Goal: Task Accomplishment & Management: Use online tool/utility

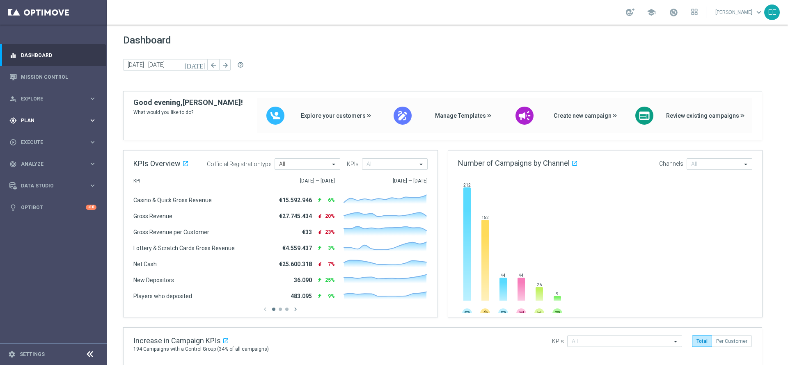
click at [39, 121] on span "Plan" at bounding box center [55, 120] width 68 height 5
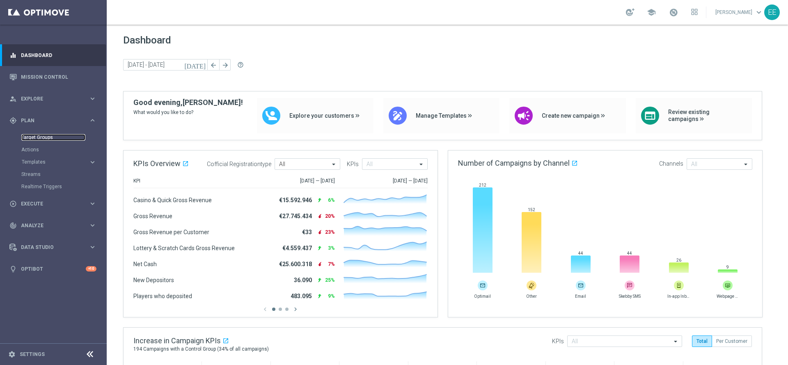
click at [41, 135] on link "Target Groups" at bounding box center [53, 137] width 64 height 7
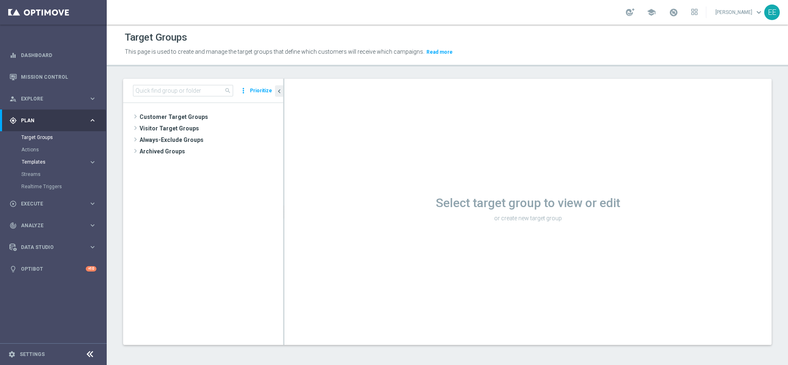
click at [36, 161] on span "Templates" at bounding box center [51, 162] width 59 height 5
click at [37, 176] on link "Optimail" at bounding box center [55, 174] width 60 height 7
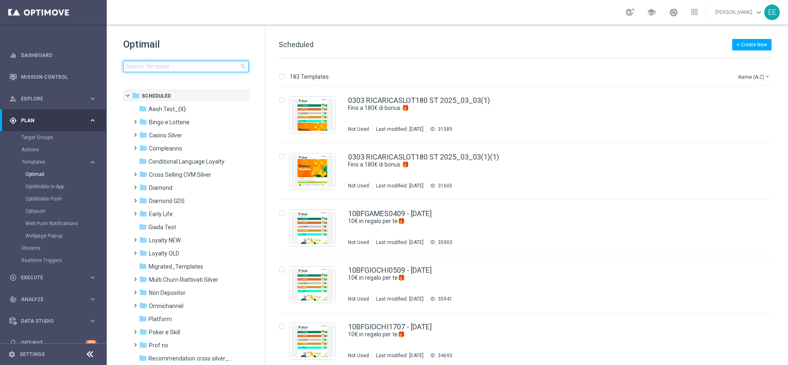
click at [165, 64] on input at bounding box center [186, 66] width 126 height 11
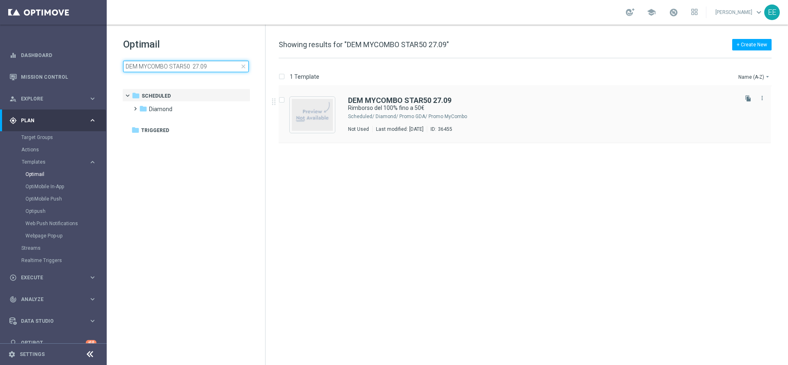
type input "DEM MYCOMBO STAR50 27.09"
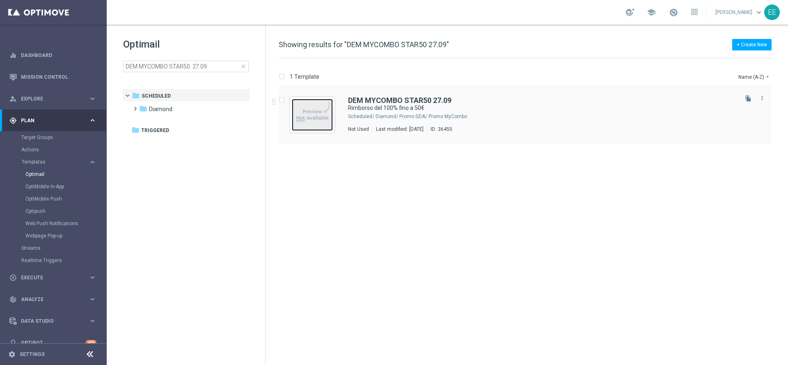
click at [310, 114] on img "Press SPACE to select this row." at bounding box center [312, 115] width 41 height 32
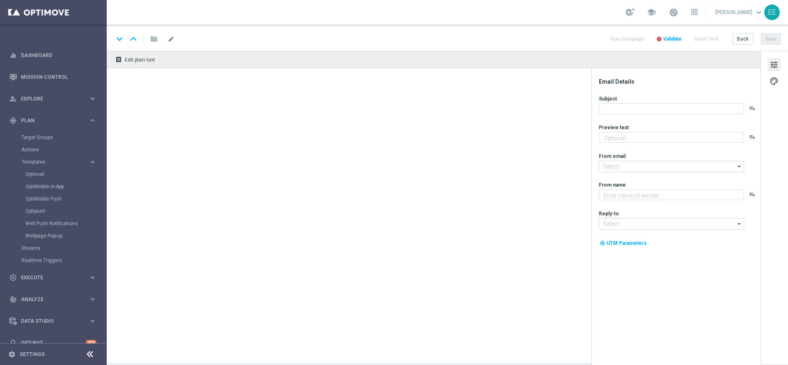
type textarea "🔥 Scopri la promo MyCombo"
type input "giochivip@comunicazioni.sisal.it"
type textarea "Sisal"
type input "[EMAIL_ADDRESS][DOMAIN_NAME]"
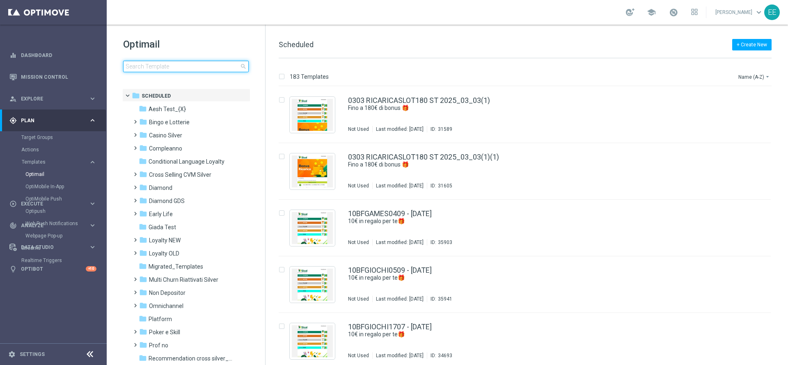
click at [194, 66] on input at bounding box center [186, 66] width 126 height 11
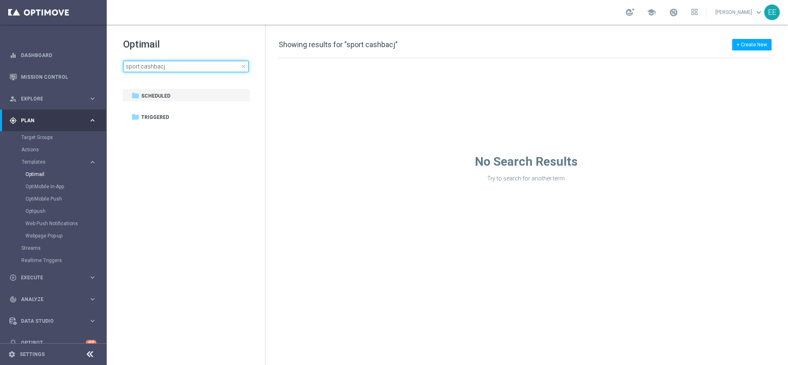
click at [142, 65] on input "sport cashbacj" at bounding box center [186, 66] width 126 height 11
click at [176, 71] on input "sportcashbacj" at bounding box center [186, 66] width 126 height 11
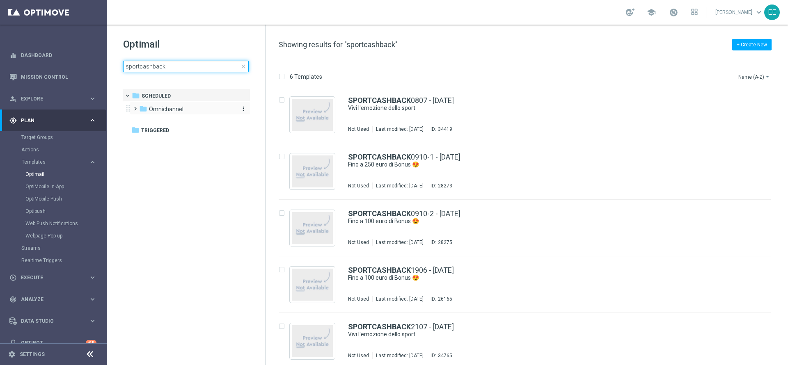
type input "sportcashback"
click at [184, 109] on div "folder [GEOGRAPHIC_DATA]" at bounding box center [186, 109] width 94 height 9
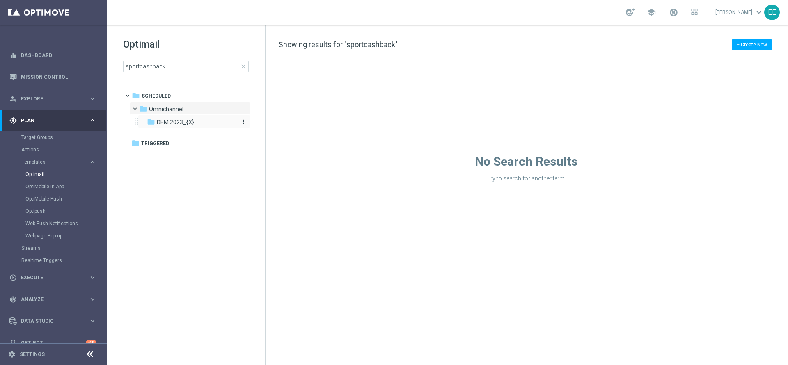
click at [196, 122] on div "folder DEM 2023_{X}" at bounding box center [190, 122] width 87 height 9
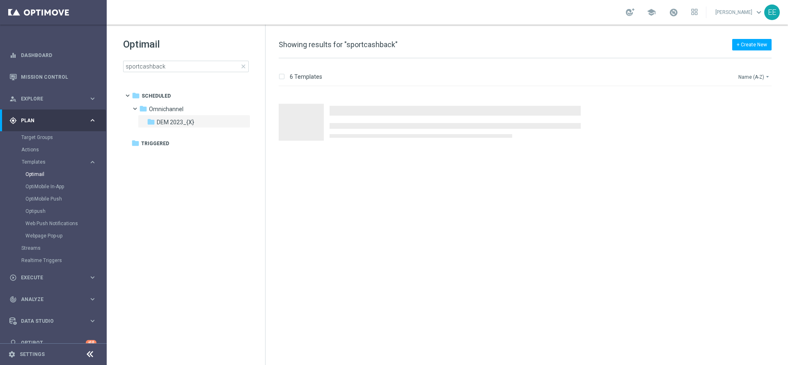
click at [748, 77] on button "Name (A-Z) arrow_drop_down" at bounding box center [754, 77] width 34 height 10
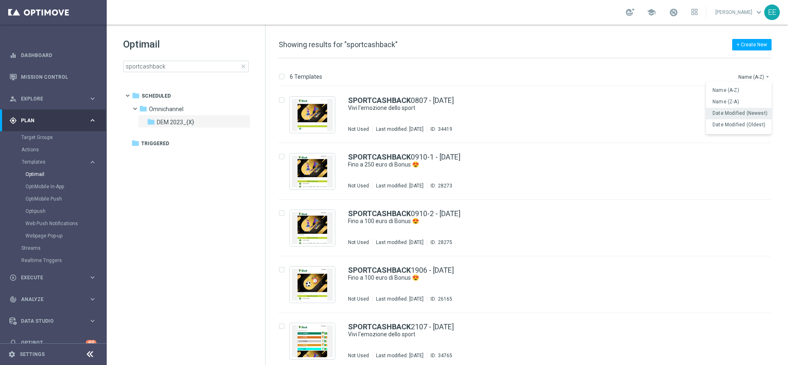
click at [741, 112] on span "Date Modified (Newest)" at bounding box center [739, 113] width 55 height 6
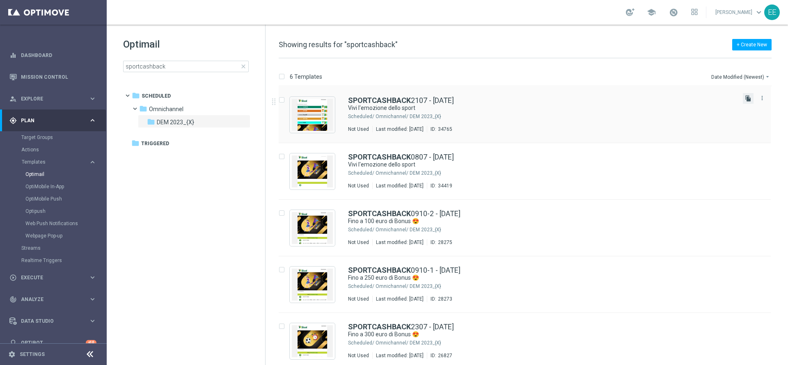
click at [746, 96] on icon "file_copy" at bounding box center [748, 98] width 7 height 7
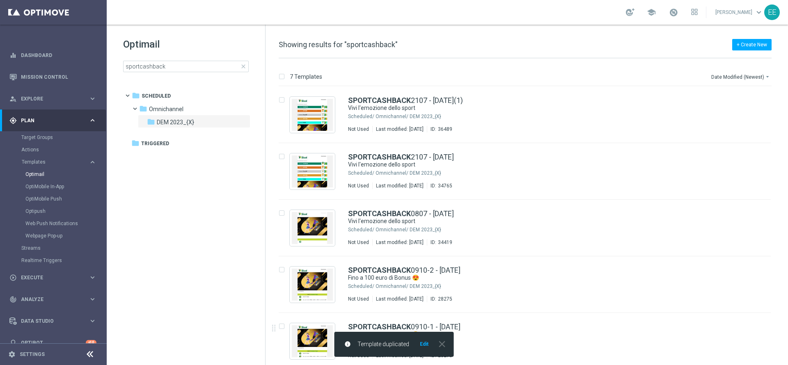
click at [422, 345] on button "Edit" at bounding box center [424, 344] width 10 height 7
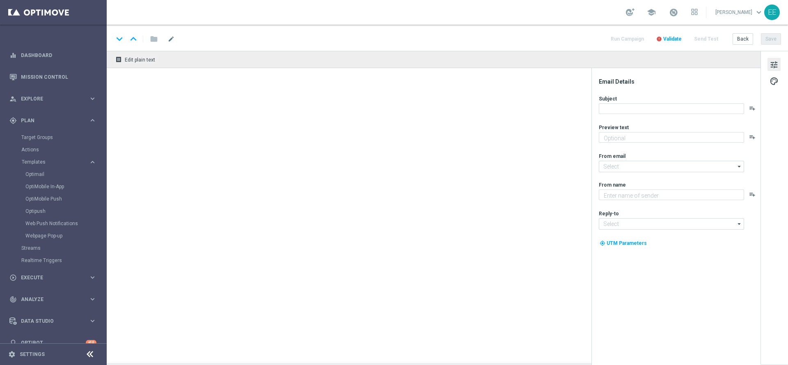
type textarea "Fino a 200€"
type input "[EMAIL_ADDRESS][DOMAIN_NAME]"
type textarea "Sisal"
type input "[EMAIL_ADDRESS][DOMAIN_NAME]"
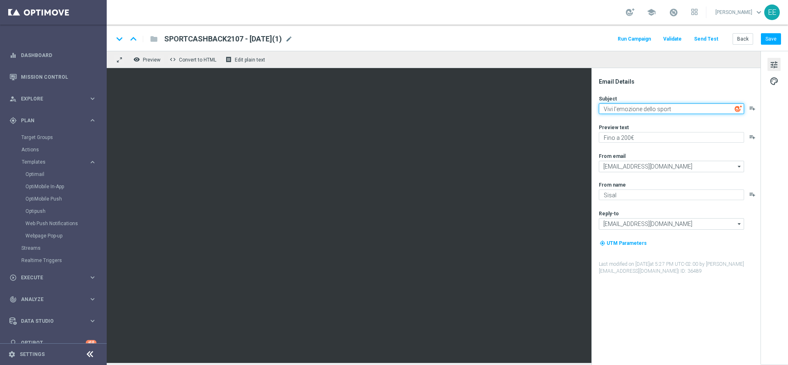
click at [683, 106] on textarea "Vivi l'emozione dello sport" at bounding box center [671, 108] width 145 height 11
paste textarea "Rimborso del 100% fino a 50€"
type textarea "Rimborso del 100% fino a 20€"
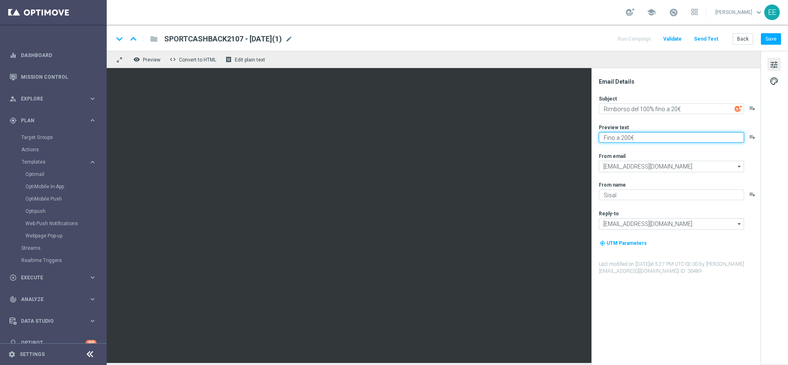
click at [649, 133] on textarea "Fino a 200€" at bounding box center [671, 137] width 145 height 11
paste textarea "🔥 Scopri la promo MyCombo"
click at [611, 136] on textarea "🔥 Scopri la promo MyCombo!" at bounding box center [671, 137] width 145 height 11
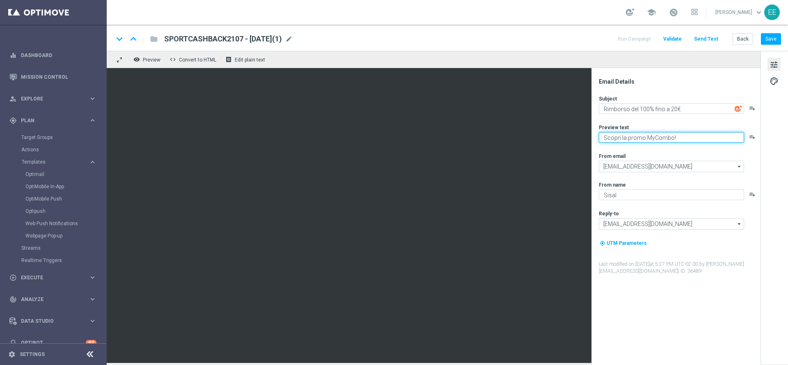
type textarea "Scopri la promo MyCombo!"
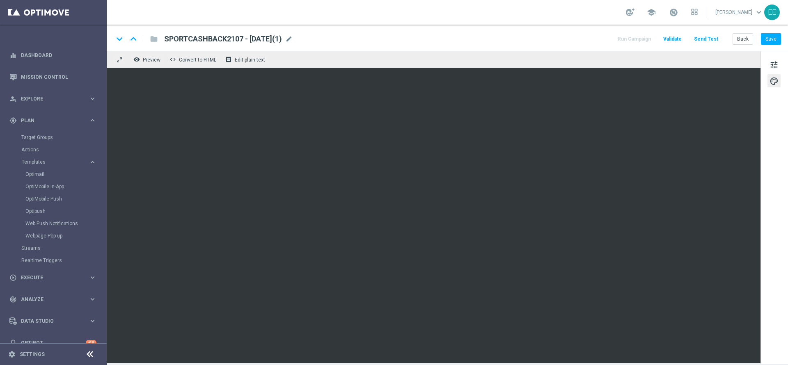
click at [293, 43] on div "SPORTCASHBACK2107 - [DATE](1) mode_edit" at bounding box center [228, 39] width 128 height 11
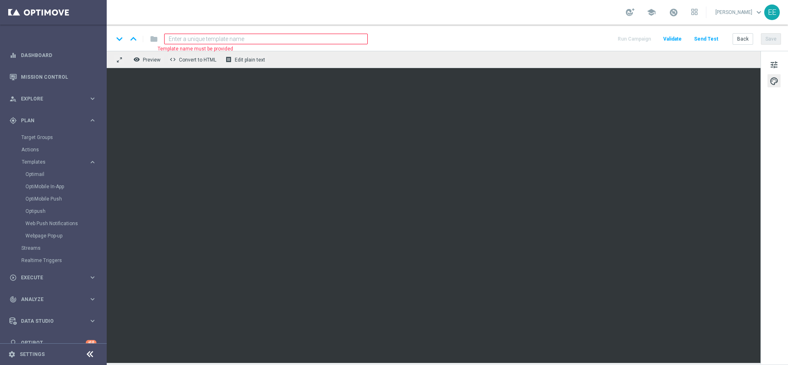
paste input "MYCOMBOTOP2709"
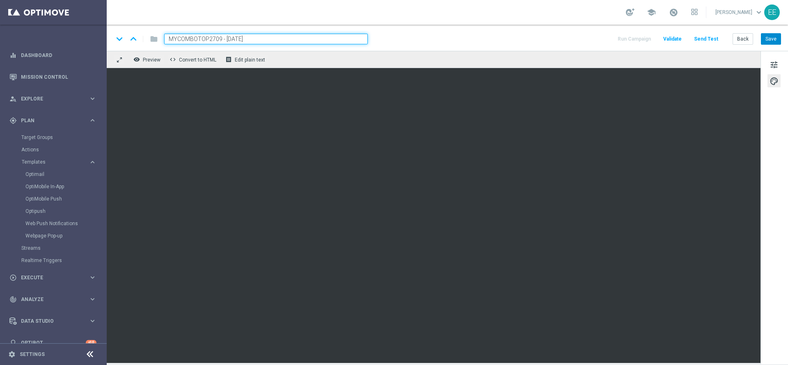
type input "MYCOMBOTOP2709 - [DATE]"
click at [778, 38] on button "Save" at bounding box center [771, 38] width 20 height 11
click at [284, 37] on input "MYCOMBOTOP2709 - [DATE]" at bounding box center [266, 39] width 204 height 11
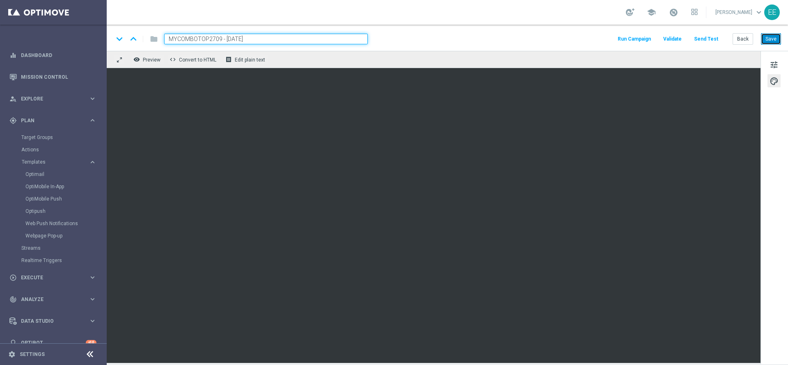
click at [769, 39] on button "Save" at bounding box center [771, 38] width 20 height 11
click at [774, 39] on button "Save" at bounding box center [771, 38] width 20 height 11
